Goal: Complete application form: Complete application form

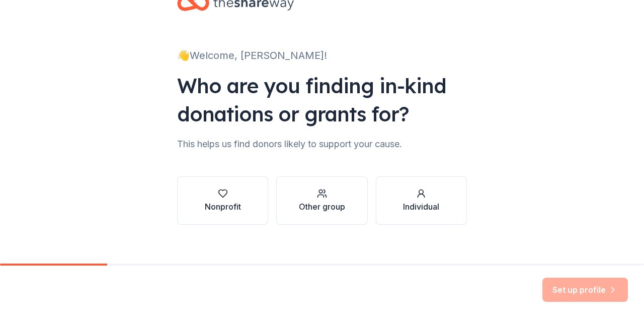
scroll to position [42, 0]
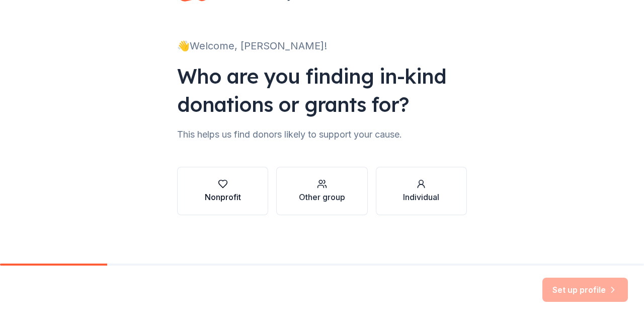
click at [216, 198] on div "Nonprofit" at bounding box center [223, 197] width 36 height 12
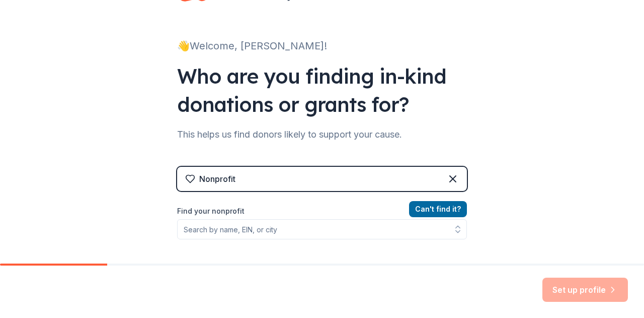
click at [241, 182] on div "Nonprofit" at bounding box center [322, 179] width 290 height 24
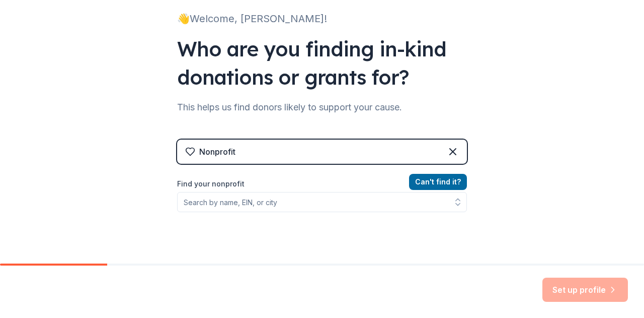
scroll to position [93, 0]
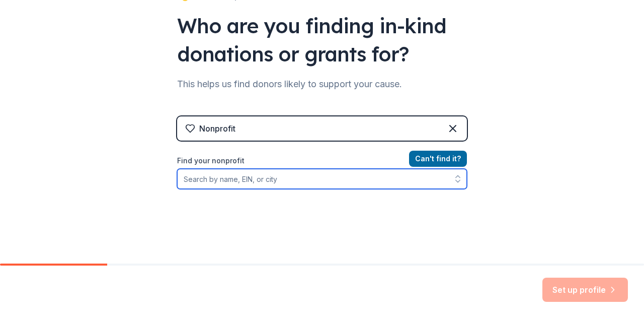
click at [234, 179] on input "Find your nonprofit" at bounding box center [322, 179] width 290 height 20
click at [235, 187] on input "Find your nonprofit" at bounding box center [322, 179] width 290 height 20
paste input "97-6001908"
click at [187, 179] on input "97-6001908" at bounding box center [322, 179] width 290 height 20
type input "[US_EMPLOYER_IDENTIFICATION_NUMBER]"
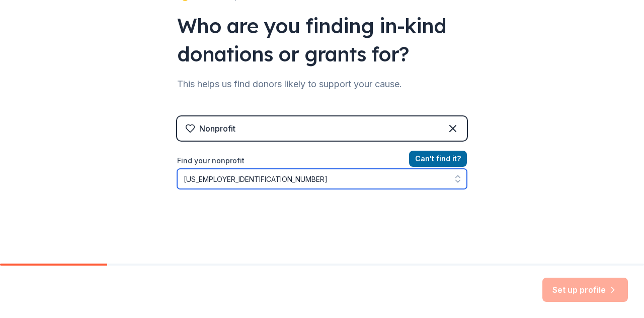
drag, startPoint x: 270, startPoint y: 179, endPoint x: 2, endPoint y: 186, distance: 268.4
click at [2, 185] on div "👋 Welcome, [PERSON_NAME]! Who are you finding in-kind donations or grants for? …" at bounding box center [322, 122] width 644 height 430
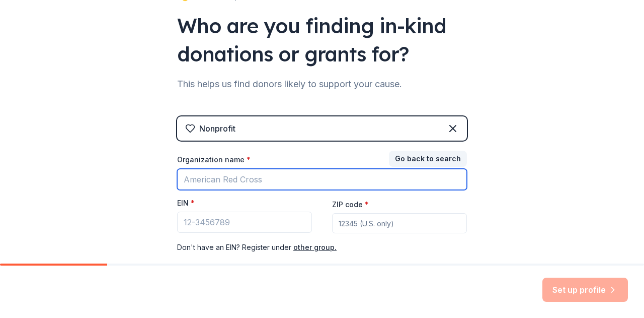
click at [234, 179] on input "Organization name *" at bounding box center [322, 179] width 290 height 21
type input "c"
type input "Central HS"
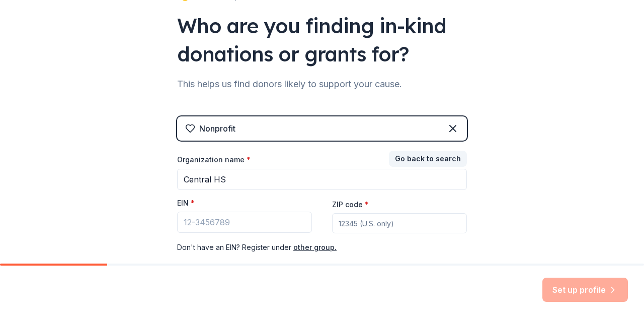
click at [359, 223] on input "ZIP code *" at bounding box center [399, 223] width 135 height 20
type input "90021"
click at [396, 258] on div "Nonprofit Go back to search Organization name * Central HS EIN * ZIP code * 900…" at bounding box center [322, 194] width 290 height 157
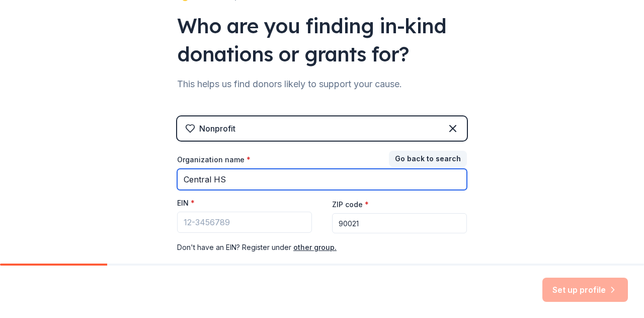
click at [363, 170] on input "Central HS" at bounding box center [322, 179] width 290 height 21
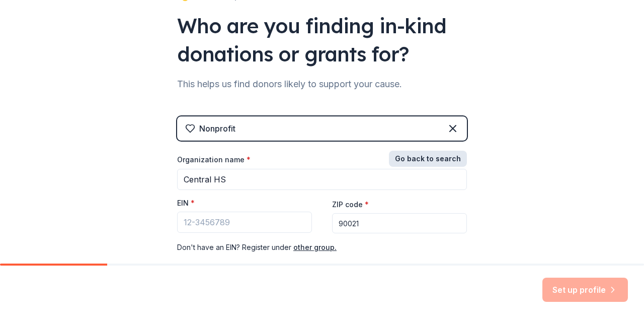
click at [415, 157] on button "Go back to search" at bounding box center [428, 159] width 78 height 16
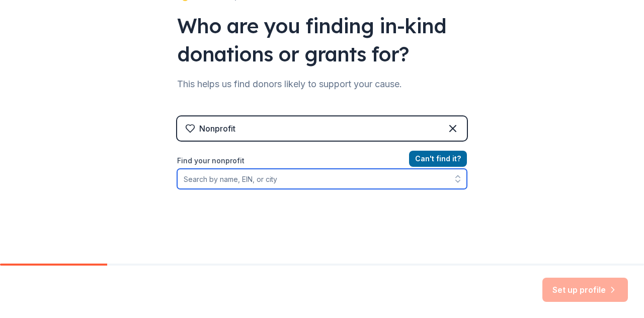
click at [292, 178] on input "Find your nonprofit" at bounding box center [322, 179] width 290 height 20
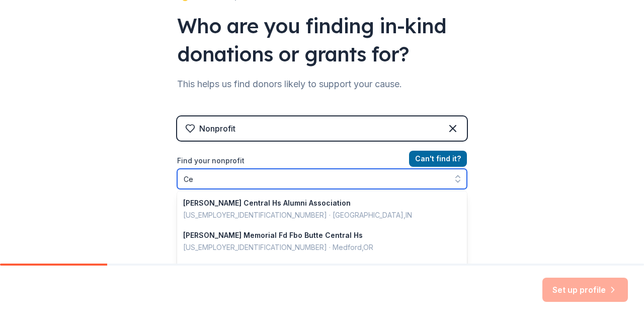
type input "C"
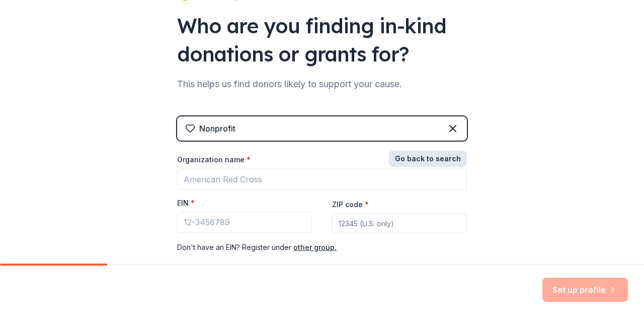
click at [437, 159] on button "Go back to search" at bounding box center [428, 159] width 78 height 16
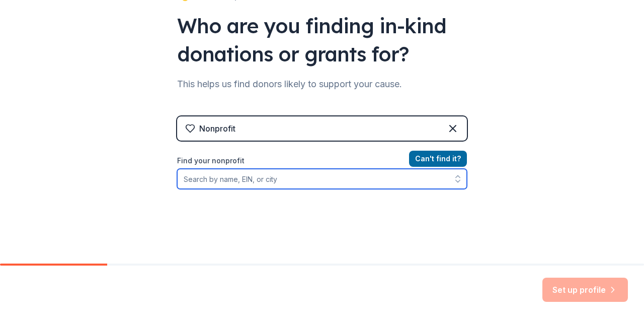
click at [278, 179] on input "Find your nonprofit" at bounding box center [322, 179] width 290 height 20
type input "L"
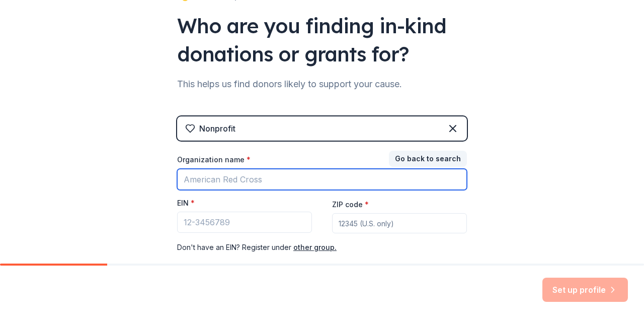
click at [278, 179] on input "Organization name *" at bounding box center [322, 179] width 290 height 21
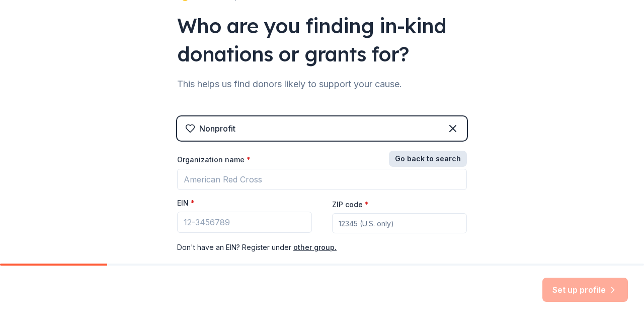
click at [414, 158] on button "Go back to search" at bounding box center [428, 159] width 78 height 16
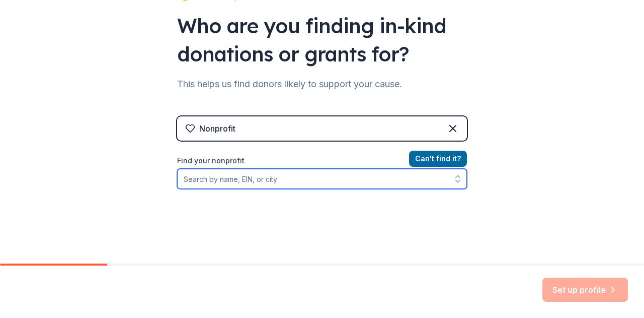
click at [256, 180] on input "Find your nonprofit" at bounding box center [322, 179] width 290 height 20
paste input "97-6001908"
type input "97-6001908"
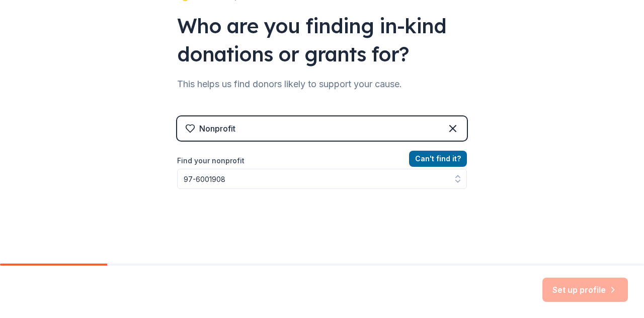
click at [282, 232] on div "Can ' t find it? Find your nonprofit 97-6001908" at bounding box center [322, 211] width 290 height 117
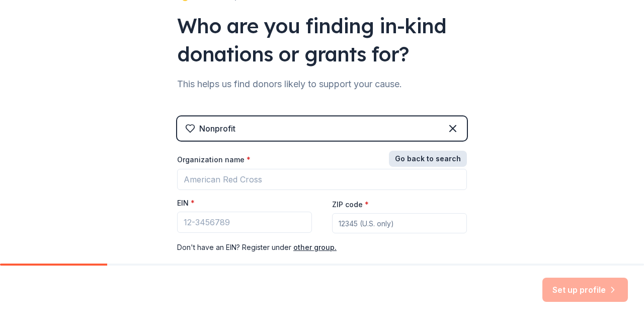
click at [430, 160] on button "Go back to search" at bounding box center [428, 159] width 78 height 16
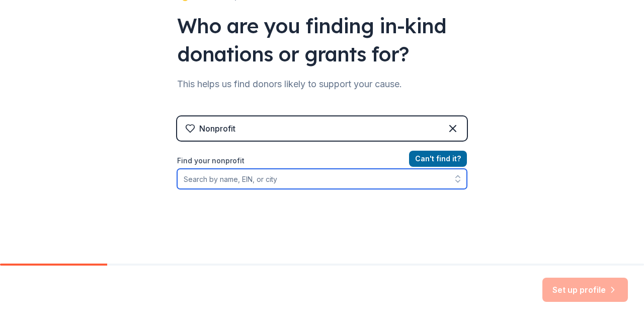
click at [244, 176] on input "Find your nonprofit" at bounding box center [322, 179] width 290 height 20
paste input "97-6001908"
type input "97-6001908"
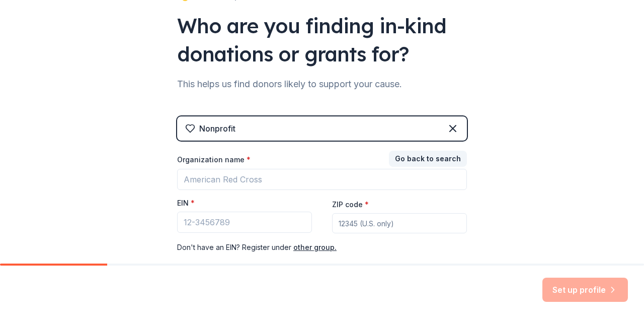
click at [125, 173] on div "👋 Welcome, [PERSON_NAME]! Who are you finding in-kind donations or grants for? …" at bounding box center [322, 114] width 644 height 414
click at [232, 249] on div "Don ' t have an EIN? Register under other group." at bounding box center [322, 247] width 290 height 12
click at [197, 220] on input "EIN *" at bounding box center [244, 221] width 135 height 21
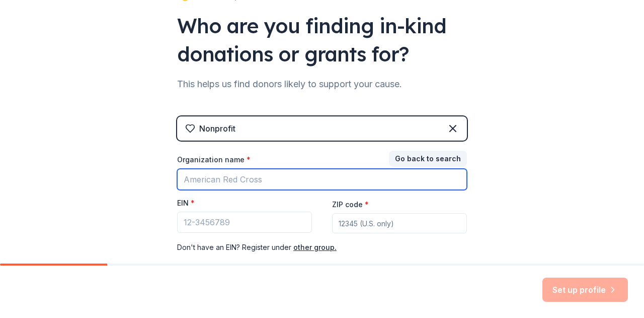
click at [209, 177] on input "Organization name *" at bounding box center [322, 179] width 290 height 21
type input "C"
type input "T"
drag, startPoint x: 330, startPoint y: 183, endPoint x: 23, endPoint y: 144, distance: 310.1
click at [23, 144] on div "👋 Welcome, [PERSON_NAME]! Who are you finding in-kind donations or grants for? …" at bounding box center [322, 114] width 644 height 414
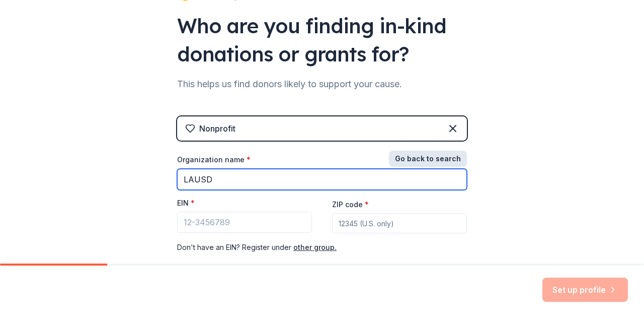
type input "LAUSD"
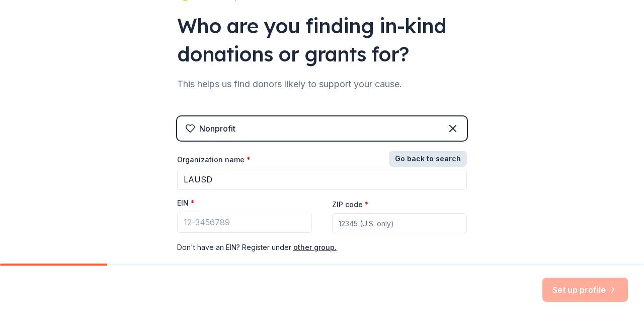
click at [417, 152] on button "Go back to search" at bounding box center [428, 159] width 78 height 16
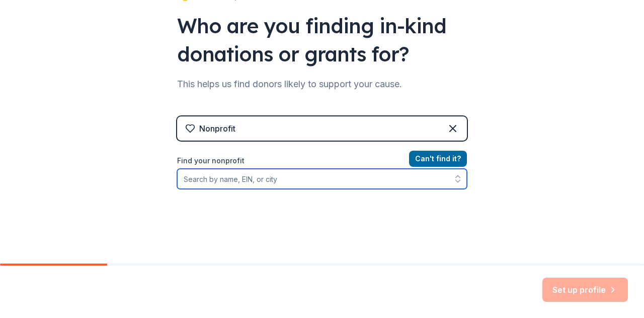
click at [246, 174] on input "Find your nonprofit" at bounding box center [322, 179] width 290 height 20
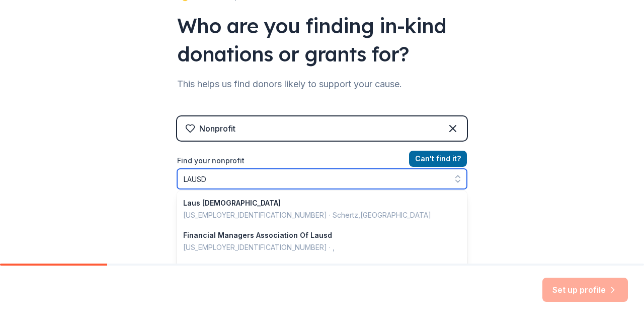
drag, startPoint x: 216, startPoint y: 174, endPoint x: 77, endPoint y: 184, distance: 140.3
click at [77, 183] on div "👋 Welcome, [PERSON_NAME]! Who are you finding in-kind donations or grants for? …" at bounding box center [322, 122] width 644 height 430
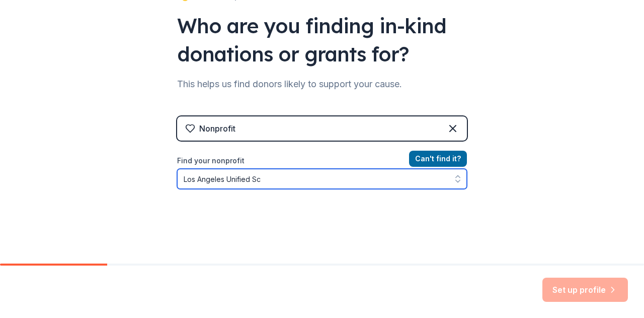
type input "Los Angeles Unified S"
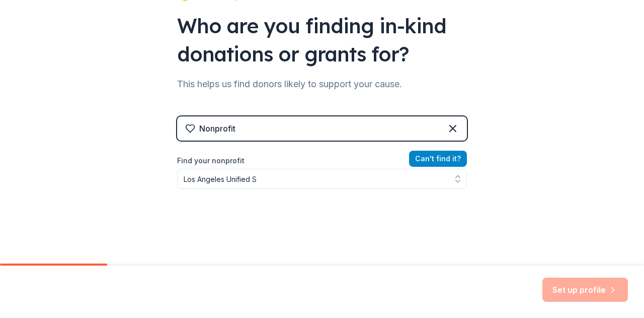
click at [447, 156] on button "Can ' t find it?" at bounding box center [438, 159] width 58 height 16
click at [431, 156] on button "Can ' t find it?" at bounding box center [438, 159] width 58 height 16
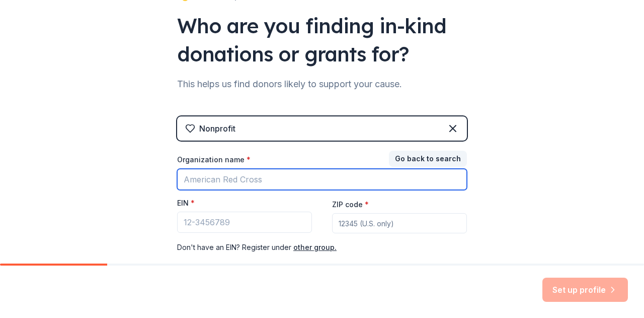
click at [247, 186] on input "Organization name *" at bounding box center [322, 179] width 290 height 21
type input "Central HS"
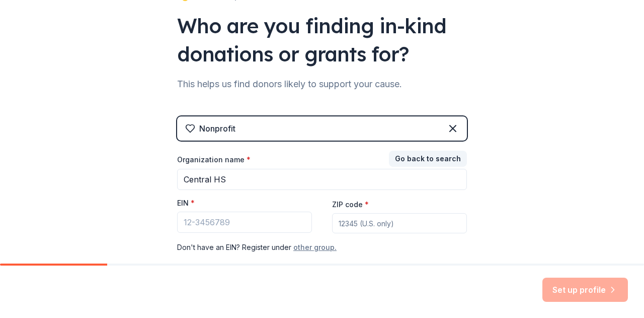
click at [317, 245] on button "other group." at bounding box center [315, 247] width 43 height 12
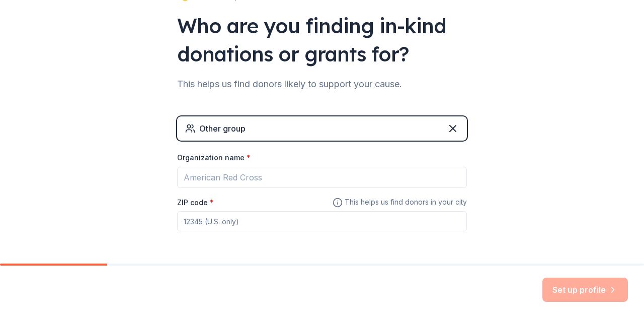
click at [241, 127] on div "Other group" at bounding box center [222, 128] width 46 height 12
drag, startPoint x: 440, startPoint y: 127, endPoint x: 446, endPoint y: 127, distance: 6.1
click at [441, 127] on div "Other group" at bounding box center [322, 128] width 290 height 24
click at [447, 127] on icon at bounding box center [453, 128] width 12 height 12
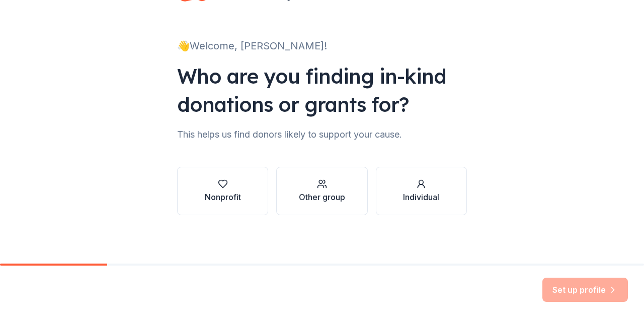
scroll to position [42, 0]
click at [241, 189] on button "Nonprofit" at bounding box center [222, 191] width 91 height 48
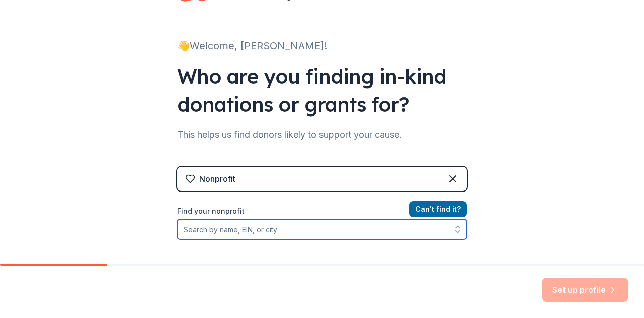
click at [228, 230] on input "Find your nonprofit" at bounding box center [322, 229] width 290 height 20
click at [228, 231] on input "Find your nonprofit" at bounding box center [322, 229] width 290 height 20
click at [224, 230] on input "Find your nonprofit" at bounding box center [322, 229] width 290 height 20
